Goal: Transaction & Acquisition: Book appointment/travel/reservation

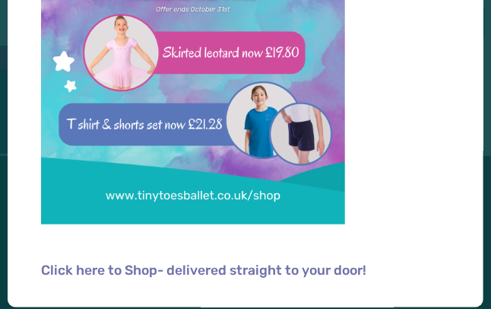
scroll to position [255, 0]
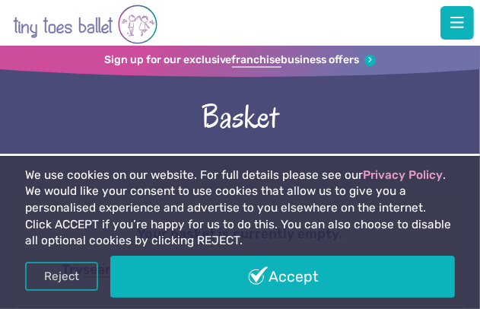
click at [71, 263] on link "Reject" at bounding box center [61, 276] width 73 height 29
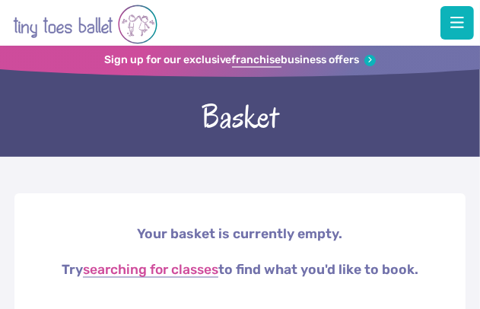
click at [459, 21] on span "button" at bounding box center [457, 22] width 14 height 15
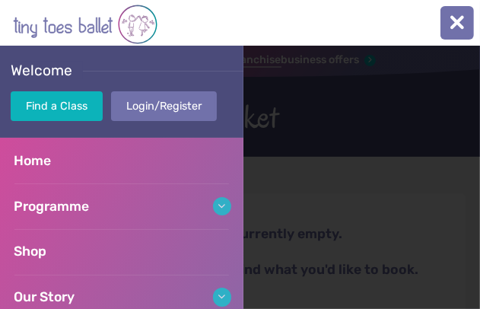
click at [192, 105] on link "Login/Register" at bounding box center [164, 106] width 106 height 30
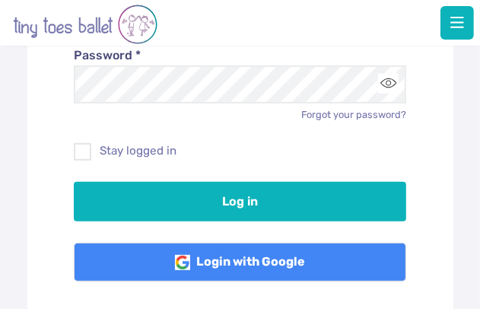
scroll to position [251, 0]
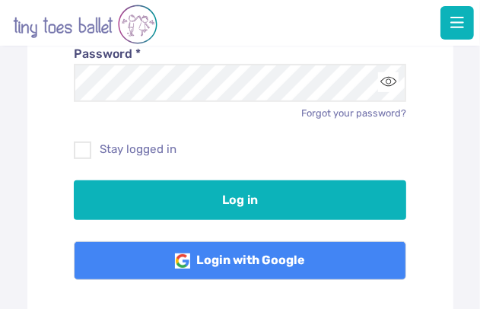
type input "**********"
click at [225, 195] on button "Log in" at bounding box center [240, 200] width 332 height 40
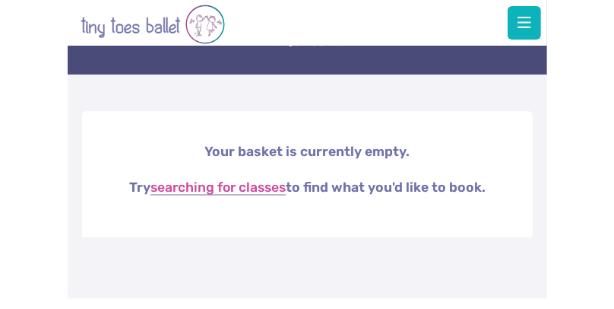
scroll to position [91, 0]
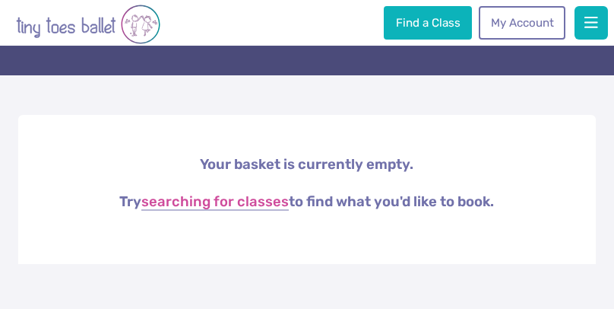
click at [479, 24] on link "My Account" at bounding box center [522, 22] width 87 height 33
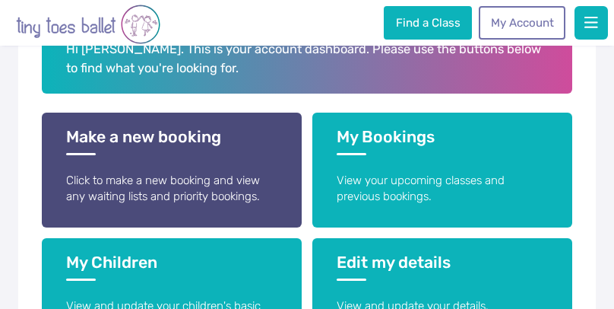
scroll to position [274, 0]
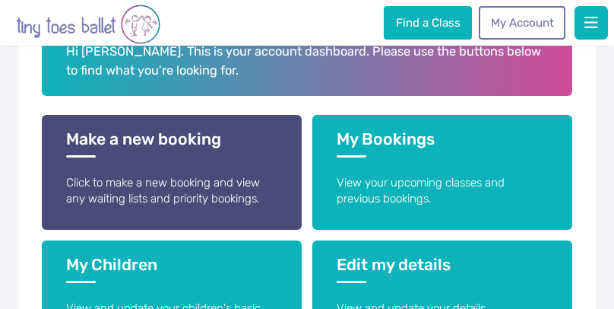
click at [204, 139] on h3 "Make a new booking" at bounding box center [171, 143] width 211 height 28
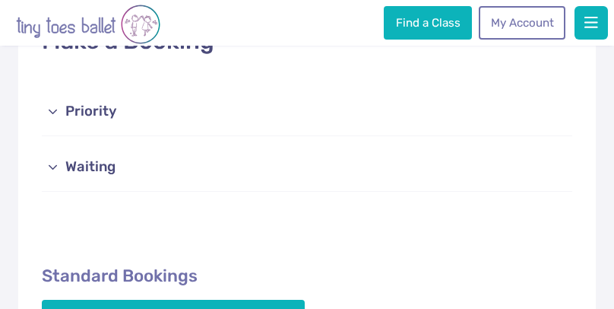
scroll to position [204, 0]
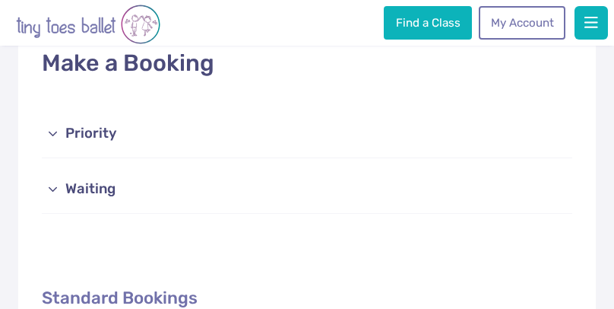
click at [92, 139] on link "Priority" at bounding box center [307, 134] width 531 height 49
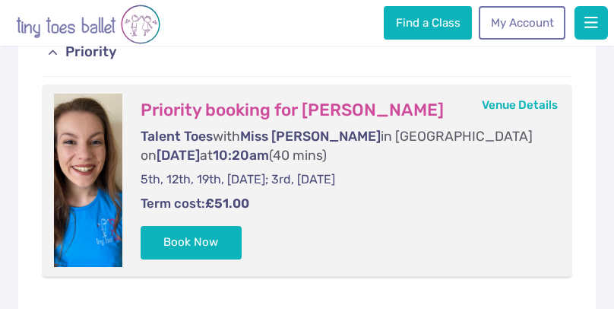
scroll to position [287, 0]
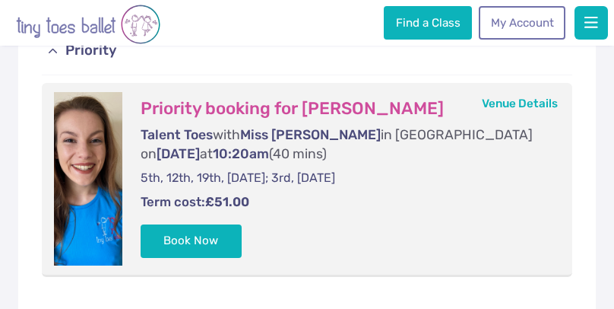
click at [205, 233] on button "Book Now" at bounding box center [192, 240] width 102 height 33
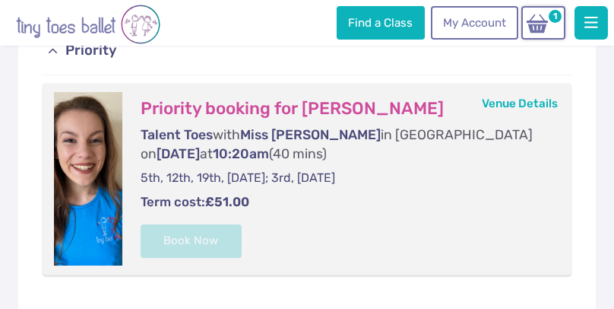
click at [537, 24] on img at bounding box center [537, 23] width 29 height 21
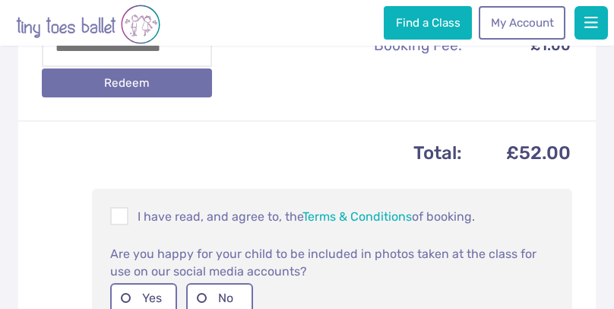
scroll to position [569, 0]
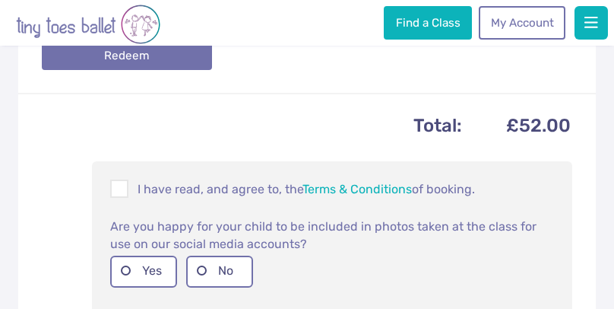
click at [120, 184] on span at bounding box center [120, 191] width 17 height 14
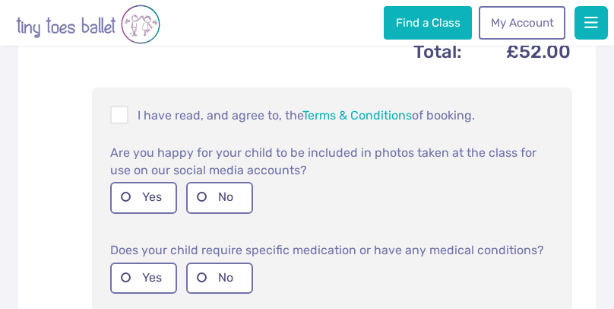
scroll to position [645, 0]
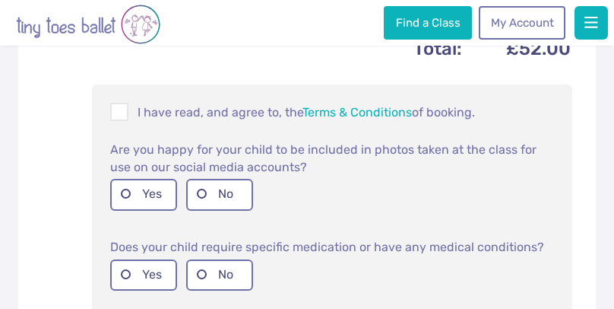
click at [137, 188] on label "Yes" at bounding box center [143, 194] width 67 height 31
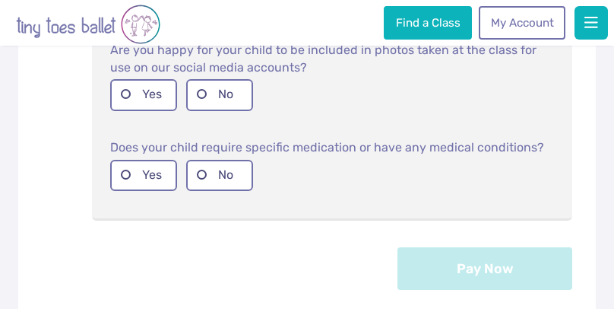
scroll to position [770, 0]
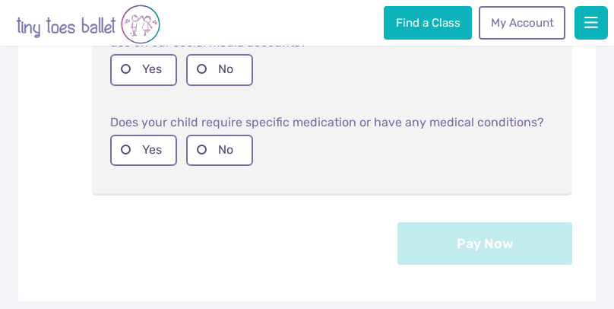
click at [216, 146] on label "No" at bounding box center [219, 150] width 67 height 31
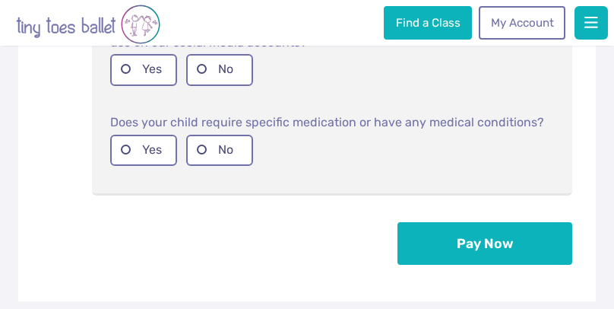
click at [484, 240] on button "Pay Now" at bounding box center [485, 243] width 175 height 43
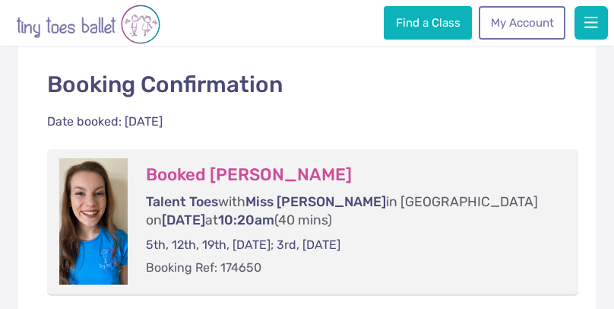
scroll to position [274, 0]
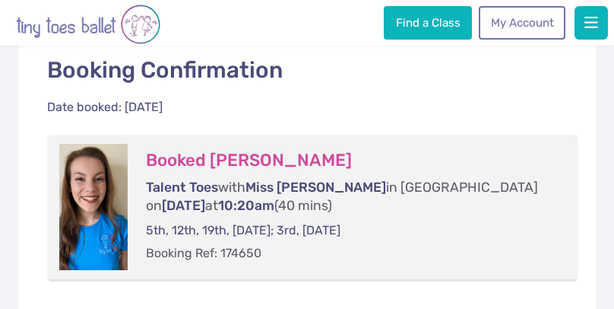
click at [561, 232] on div "Booked Emily Blake Talent Toes with Miss Lucy in Westcliff-on-Sea on Wednesday …" at bounding box center [347, 207] width 439 height 126
